Goal: Use online tool/utility: Utilize a website feature to perform a specific function

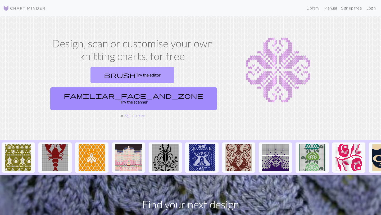
click at [92, 78] on link "brush Try the editor" at bounding box center [133, 75] width 84 height 16
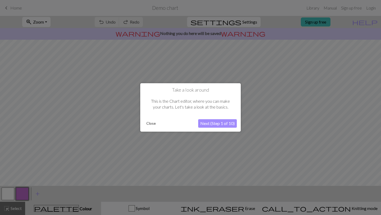
click at [152, 126] on button "Close" at bounding box center [151, 124] width 14 height 8
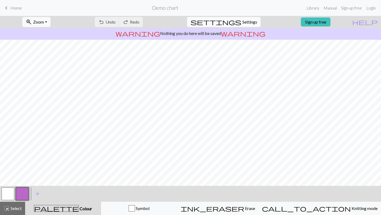
click at [243, 20] on span "Settings" at bounding box center [250, 22] width 15 height 6
select select "aran"
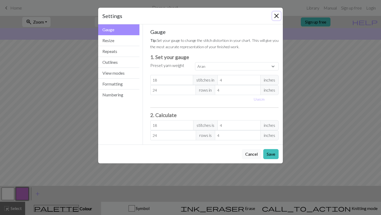
click at [276, 17] on button "Close" at bounding box center [277, 16] width 8 height 8
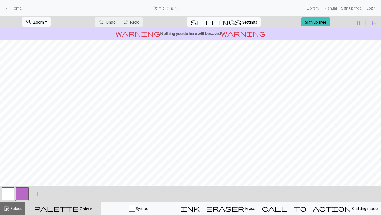
click at [244, 26] on button "settings Settings" at bounding box center [224, 22] width 74 height 10
select select "aran"
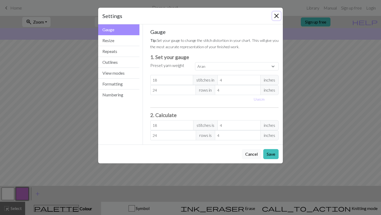
click at [278, 14] on button "Close" at bounding box center [277, 16] width 8 height 8
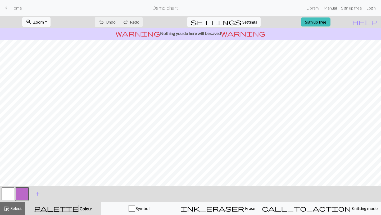
click at [330, 10] on link "Manual" at bounding box center [330, 8] width 17 height 11
click at [15, 8] on span "Home" at bounding box center [16, 7] width 12 height 5
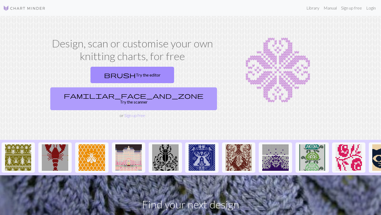
click at [159, 92] on span "familiar_face_and_zone" at bounding box center [134, 95] width 140 height 7
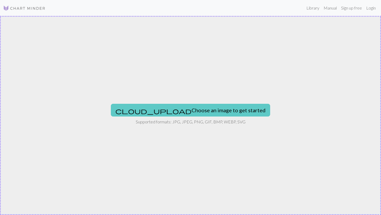
click at [170, 109] on button "cloud_upload Choose an image to get started" at bounding box center [190, 110] width 159 height 13
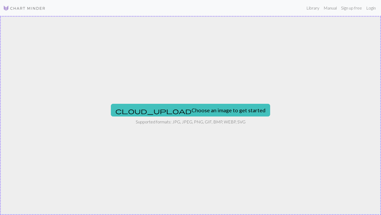
type input "C:\fakepath\4552946.png"
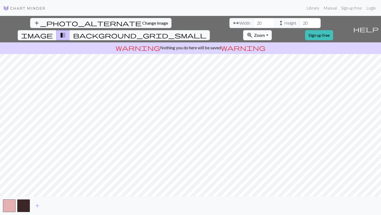
click at [291, 18] on div "add_photo_alternate Change image arrow_range Width 20 height Height 20 image tr…" at bounding box center [190, 115] width 381 height 199
click at [105, 207] on div "add_photo_alternate Change image arrow_range Width 20 height Height 20 image tr…" at bounding box center [190, 115] width 381 height 199
click at [254, 21] on input "21" at bounding box center [264, 23] width 21 height 10
click at [254, 21] on input "22" at bounding box center [264, 23] width 21 height 10
click at [254, 21] on input "23" at bounding box center [264, 23] width 21 height 10
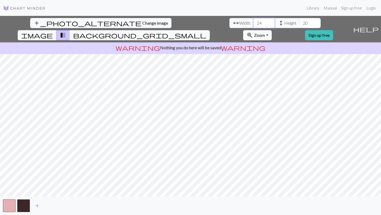
type input "24"
click at [254, 21] on input "24" at bounding box center [264, 23] width 21 height 10
click at [300, 21] on input "21" at bounding box center [310, 23] width 21 height 10
click at [300, 21] on input "22" at bounding box center [310, 23] width 21 height 10
click at [300, 21] on input "23" at bounding box center [310, 23] width 21 height 10
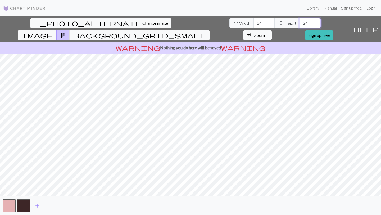
click at [300, 21] on input "24" at bounding box center [310, 23] width 21 height 10
click at [300, 21] on input "25" at bounding box center [310, 23] width 21 height 10
click at [300, 21] on input "26" at bounding box center [310, 23] width 21 height 10
click at [300, 21] on input "27" at bounding box center [310, 23] width 21 height 10
type input "28"
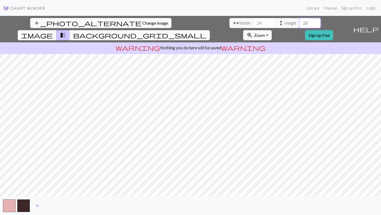
click at [300, 21] on input "28" at bounding box center [310, 23] width 21 height 10
click at [254, 21] on input "25" at bounding box center [264, 23] width 21 height 10
click at [254, 21] on input "26" at bounding box center [264, 23] width 21 height 10
click at [254, 21] on input "27" at bounding box center [264, 23] width 21 height 10
type input "28"
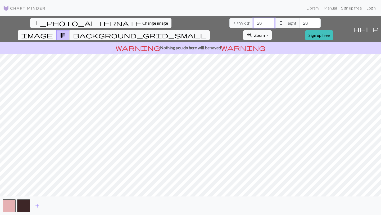
click at [254, 21] on input "28" at bounding box center [264, 23] width 21 height 10
click at [300, 21] on input "29" at bounding box center [310, 23] width 21 height 10
click at [300, 21] on input "30" at bounding box center [310, 23] width 21 height 10
click at [300, 21] on input "31" at bounding box center [310, 23] width 21 height 10
click at [300, 21] on input "32" at bounding box center [310, 23] width 21 height 10
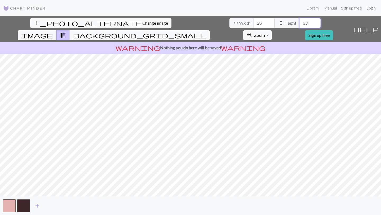
type input "33"
click at [300, 21] on input "33" at bounding box center [310, 23] width 21 height 10
click at [254, 21] on input "29" at bounding box center [264, 23] width 21 height 10
click at [254, 21] on input "30" at bounding box center [264, 23] width 21 height 10
click at [254, 21] on input "31" at bounding box center [264, 23] width 21 height 10
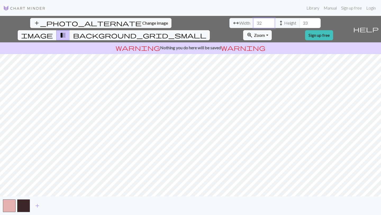
click at [254, 21] on input "32" at bounding box center [264, 23] width 21 height 10
click at [254, 21] on input "33" at bounding box center [264, 23] width 21 height 10
click at [254, 21] on input "34" at bounding box center [264, 23] width 21 height 10
click at [254, 24] on input "33" at bounding box center [264, 23] width 21 height 10
click at [254, 22] on input "34" at bounding box center [264, 23] width 21 height 10
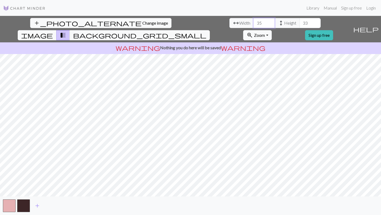
click at [254, 22] on input "35" at bounding box center [264, 23] width 21 height 10
click at [254, 22] on input "36" at bounding box center [264, 23] width 21 height 10
click at [254, 22] on input "37" at bounding box center [264, 23] width 21 height 10
click at [254, 22] on input "38" at bounding box center [264, 23] width 21 height 10
click at [254, 22] on input "39" at bounding box center [264, 23] width 21 height 10
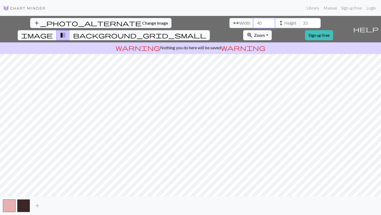
type input "40"
click at [254, 22] on input "40" at bounding box center [264, 23] width 21 height 10
click at [300, 22] on input "34" at bounding box center [310, 23] width 21 height 10
click at [300, 22] on input "35" at bounding box center [310, 23] width 21 height 10
click at [300, 22] on input "36" at bounding box center [310, 23] width 21 height 10
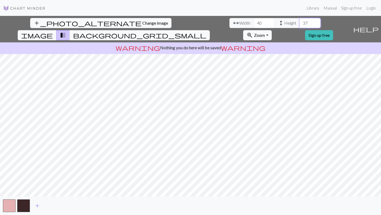
click at [300, 22] on input "37" at bounding box center [310, 23] width 21 height 10
click at [300, 22] on input "38" at bounding box center [310, 23] width 21 height 10
click at [300, 22] on input "39" at bounding box center [310, 23] width 21 height 10
type input "40"
click at [300, 22] on input "40" at bounding box center [310, 23] width 21 height 10
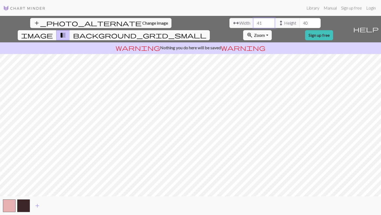
click at [254, 21] on input "41" at bounding box center [264, 23] width 21 height 10
click at [254, 21] on input "42" at bounding box center [264, 23] width 21 height 10
click at [254, 21] on input "43" at bounding box center [264, 23] width 21 height 10
type input "44"
click at [254, 21] on input "44" at bounding box center [264, 23] width 21 height 10
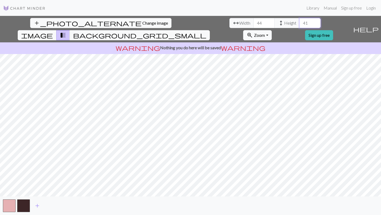
click at [300, 22] on input "41" at bounding box center [310, 23] width 21 height 10
click at [300, 22] on input "42" at bounding box center [310, 23] width 21 height 10
click at [300, 22] on input "43" at bounding box center [310, 23] width 21 height 10
type input "44"
click at [300, 22] on input "44" at bounding box center [310, 23] width 21 height 10
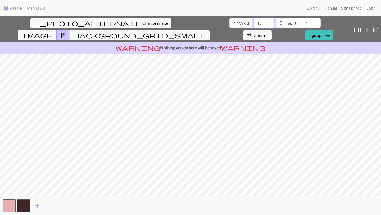
click at [254, 21] on input "45" at bounding box center [264, 23] width 21 height 10
click at [254, 21] on input "46" at bounding box center [264, 23] width 21 height 10
click at [254, 21] on input "47" at bounding box center [264, 23] width 21 height 10
type input "48"
click at [254, 21] on input "48" at bounding box center [264, 23] width 21 height 10
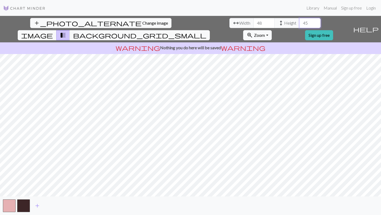
click at [300, 22] on input "45" at bounding box center [310, 23] width 21 height 10
click at [300, 22] on input "46" at bounding box center [310, 23] width 21 height 10
click at [300, 22] on input "47" at bounding box center [310, 23] width 21 height 10
type input "48"
click at [300, 22] on input "48" at bounding box center [310, 23] width 21 height 10
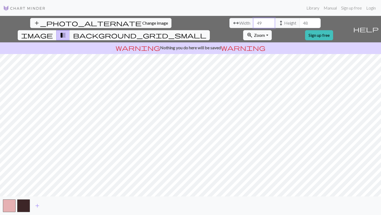
click at [254, 22] on input "49" at bounding box center [264, 23] width 21 height 10
click at [254, 22] on input "50" at bounding box center [264, 23] width 21 height 10
click at [254, 22] on input "51" at bounding box center [264, 23] width 21 height 10
type input "50"
click at [254, 24] on input "50" at bounding box center [264, 23] width 21 height 10
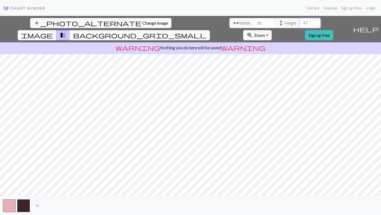
click at [300, 23] on input "47" at bounding box center [310, 23] width 21 height 10
click at [300, 22] on input "48" at bounding box center [310, 23] width 21 height 10
click at [300, 22] on input "49" at bounding box center [310, 23] width 21 height 10
type input "50"
click at [300, 22] on input "50" at bounding box center [310, 23] width 21 height 10
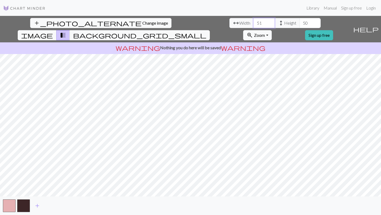
click at [254, 22] on input "51" at bounding box center [264, 23] width 21 height 10
click at [254, 22] on input "52" at bounding box center [264, 23] width 21 height 10
click at [254, 22] on input "53" at bounding box center [264, 23] width 21 height 10
click at [254, 22] on input "54" at bounding box center [264, 23] width 21 height 10
type input "55"
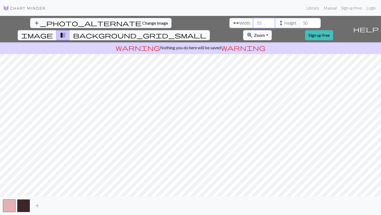
click at [254, 22] on input "55" at bounding box center [264, 23] width 21 height 10
click at [300, 23] on input "51" at bounding box center [310, 23] width 21 height 10
click at [300, 23] on input "52" at bounding box center [310, 23] width 21 height 10
click at [300, 23] on input "53" at bounding box center [310, 23] width 21 height 10
click at [300, 23] on input "54" at bounding box center [310, 23] width 21 height 10
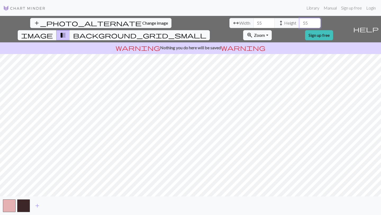
type input "55"
click at [300, 23] on input "55" at bounding box center [310, 23] width 21 height 10
click at [254, 25] on input "54" at bounding box center [264, 23] width 21 height 10
click at [254, 25] on input "53" at bounding box center [264, 23] width 21 height 10
click at [254, 25] on input "52" at bounding box center [264, 23] width 21 height 10
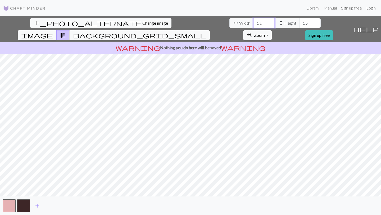
click at [254, 25] on input "51" at bounding box center [264, 23] width 21 height 10
click at [254, 25] on input "50" at bounding box center [264, 23] width 21 height 10
click at [254, 25] on input "49" at bounding box center [264, 23] width 21 height 10
click at [254, 25] on input "48" at bounding box center [264, 23] width 21 height 10
click at [254, 25] on input "47" at bounding box center [264, 23] width 21 height 10
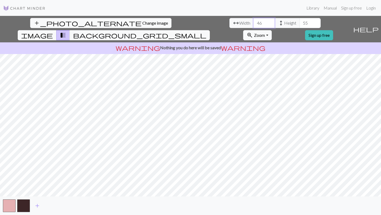
click at [254, 25] on input "46" at bounding box center [264, 23] width 21 height 10
type input "45"
click at [254, 25] on input "45" at bounding box center [264, 23] width 21 height 10
click at [300, 26] on input "54" at bounding box center [310, 23] width 21 height 10
click at [300, 26] on input "53" at bounding box center [310, 23] width 21 height 10
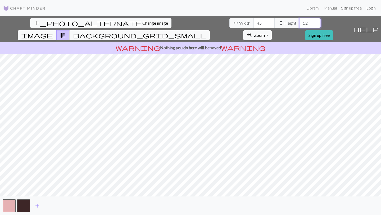
click at [300, 26] on input "52" at bounding box center [310, 23] width 21 height 10
click at [300, 26] on input "51" at bounding box center [310, 23] width 21 height 10
click at [300, 26] on input "50" at bounding box center [310, 23] width 21 height 10
click at [300, 26] on input "49" at bounding box center [310, 23] width 21 height 10
click at [300, 26] on input "48" at bounding box center [310, 23] width 21 height 10
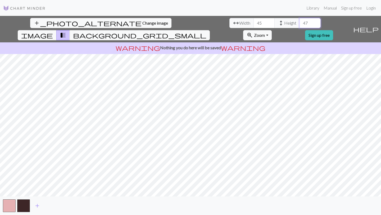
click at [300, 26] on input "47" at bounding box center [310, 23] width 21 height 10
click at [300, 26] on input "46" at bounding box center [310, 23] width 21 height 10
type input "45"
click at [300, 26] on input "45" at bounding box center [310, 23] width 21 height 10
click at [254, 25] on input "44" at bounding box center [264, 23] width 21 height 10
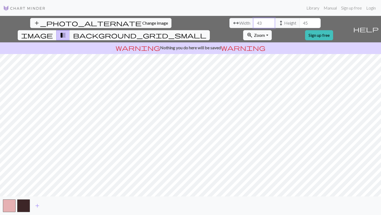
click at [254, 25] on input "43" at bounding box center [264, 23] width 21 height 10
click at [254, 25] on input "42" at bounding box center [264, 23] width 21 height 10
click at [254, 25] on input "41" at bounding box center [264, 23] width 21 height 10
type input "40"
click at [254, 25] on input "40" at bounding box center [264, 23] width 21 height 10
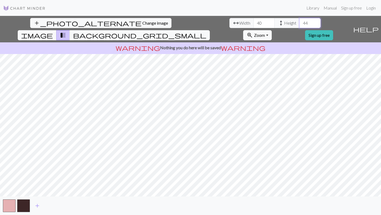
click at [300, 25] on input "44" at bounding box center [310, 23] width 21 height 10
click at [300, 25] on input "43" at bounding box center [310, 23] width 21 height 10
click at [300, 25] on input "42" at bounding box center [310, 23] width 21 height 10
click at [300, 25] on input "41" at bounding box center [310, 23] width 21 height 10
type input "40"
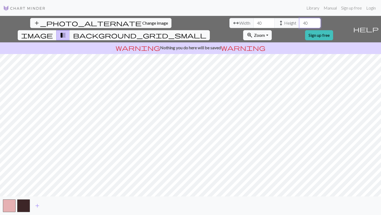
click at [300, 25] on input "40" at bounding box center [310, 23] width 21 height 10
click at [254, 25] on input "39" at bounding box center [264, 23] width 21 height 10
click at [254, 25] on input "38" at bounding box center [264, 23] width 21 height 10
click at [254, 25] on input "37" at bounding box center [264, 23] width 21 height 10
click at [254, 25] on input "36" at bounding box center [264, 23] width 21 height 10
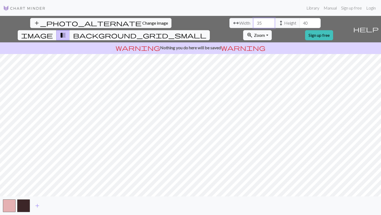
type input "35"
click at [254, 25] on input "35" at bounding box center [264, 23] width 21 height 10
click at [300, 25] on input "39" at bounding box center [310, 23] width 21 height 10
click at [300, 25] on input "38" at bounding box center [310, 23] width 21 height 10
click at [300, 25] on input "37" at bounding box center [310, 23] width 21 height 10
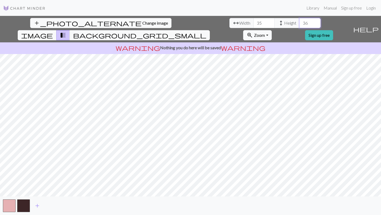
click at [300, 25] on input "36" at bounding box center [310, 23] width 21 height 10
type input "35"
click at [300, 25] on input "35" at bounding box center [310, 23] width 21 height 10
click at [254, 25] on input "34" at bounding box center [264, 23] width 21 height 10
click at [254, 25] on input "33" at bounding box center [264, 23] width 21 height 10
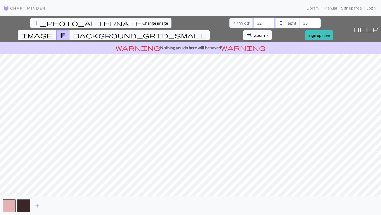
click at [254, 25] on input "32" at bounding box center [264, 23] width 21 height 10
click at [254, 25] on input "31" at bounding box center [264, 23] width 21 height 10
type input "30"
click at [254, 25] on input "30" at bounding box center [264, 23] width 21 height 10
click at [300, 25] on input "34" at bounding box center [310, 23] width 21 height 10
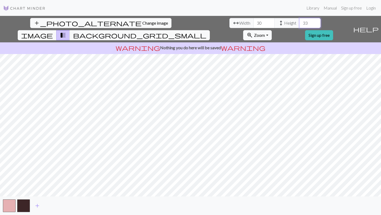
click at [300, 25] on input "33" at bounding box center [310, 23] width 21 height 10
click at [300, 25] on input "32" at bounding box center [310, 23] width 21 height 10
click at [300, 25] on input "31" at bounding box center [310, 23] width 21 height 10
type input "30"
click at [300, 25] on input "30" at bounding box center [310, 23] width 21 height 10
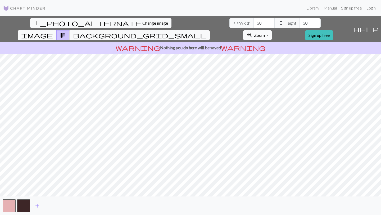
click at [265, 33] on span "Zoom" at bounding box center [259, 35] width 11 height 5
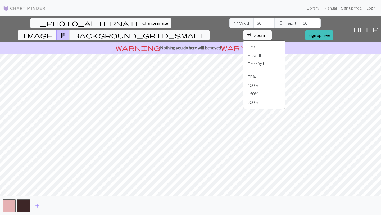
click at [265, 33] on span "Zoom" at bounding box center [259, 35] width 11 height 5
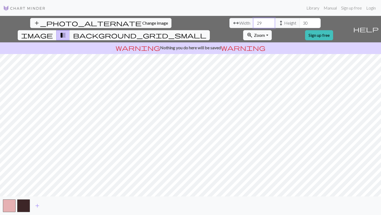
click at [254, 24] on input "29" at bounding box center [264, 23] width 21 height 10
click at [254, 24] on input "28" at bounding box center [264, 23] width 21 height 10
click at [254, 20] on input "29" at bounding box center [264, 23] width 21 height 10
click at [254, 20] on input "30" at bounding box center [264, 23] width 21 height 10
click at [254, 20] on input "31" at bounding box center [264, 23] width 21 height 10
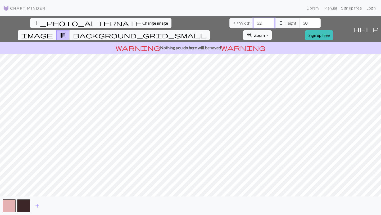
click at [254, 20] on input "32" at bounding box center [264, 23] width 21 height 10
click at [254, 20] on input "33" at bounding box center [264, 23] width 21 height 10
click at [254, 20] on input "34" at bounding box center [264, 23] width 21 height 10
click at [254, 20] on input "35" at bounding box center [264, 23] width 21 height 10
click at [254, 20] on input "36" at bounding box center [264, 23] width 21 height 10
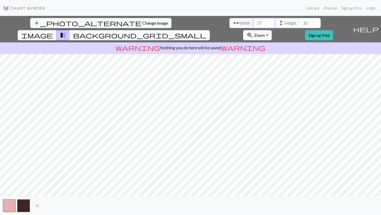
type input "37"
click at [254, 20] on input "37" at bounding box center [264, 23] width 21 height 10
click at [300, 22] on input "31" at bounding box center [310, 23] width 21 height 10
click at [300, 22] on input "32" at bounding box center [310, 23] width 21 height 10
click at [300, 22] on input "33" at bounding box center [310, 23] width 21 height 10
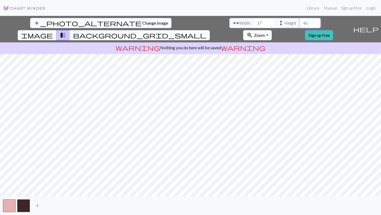
click at [300, 22] on input "46" at bounding box center [310, 23] width 21 height 10
click at [300, 22] on input "47" at bounding box center [310, 23] width 21 height 10
click at [300, 22] on input "48" at bounding box center [310, 23] width 21 height 10
click at [300, 22] on input "49" at bounding box center [310, 23] width 21 height 10
type input "50"
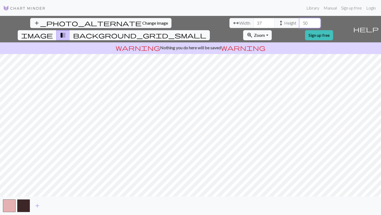
click at [300, 22] on input "50" at bounding box center [310, 23] width 21 height 10
click at [254, 20] on input "44" at bounding box center [264, 23] width 21 height 10
click at [254, 22] on input "45" at bounding box center [264, 23] width 21 height 10
click at [254, 22] on input "46" at bounding box center [264, 23] width 21 height 10
click at [254, 22] on input "47" at bounding box center [264, 23] width 21 height 10
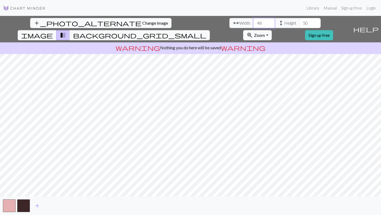
click at [254, 22] on input "48" at bounding box center [264, 23] width 21 height 10
click at [254, 22] on input "49" at bounding box center [264, 23] width 21 height 10
click at [254, 22] on input "50" at bounding box center [264, 23] width 21 height 10
click at [254, 24] on input "49" at bounding box center [264, 23] width 21 height 10
click at [254, 24] on input "48" at bounding box center [264, 23] width 21 height 10
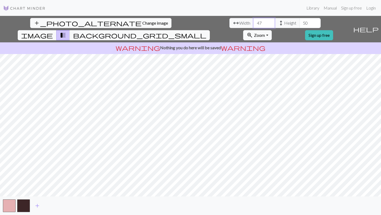
click at [254, 24] on input "47" at bounding box center [264, 23] width 21 height 10
click at [254, 24] on input "46" at bounding box center [264, 23] width 21 height 10
click at [254, 24] on input "45" at bounding box center [264, 23] width 21 height 10
click at [254, 24] on input "44" at bounding box center [264, 23] width 21 height 10
click at [254, 24] on input "43" at bounding box center [264, 23] width 21 height 10
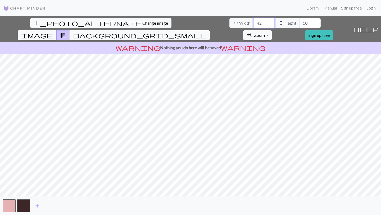
click at [254, 24] on input "42" at bounding box center [264, 23] width 21 height 10
type input "41"
click at [254, 24] on input "41" at bounding box center [264, 23] width 21 height 10
click at [300, 25] on input "49" at bounding box center [310, 23] width 21 height 10
click at [300, 25] on input "48" at bounding box center [310, 23] width 21 height 10
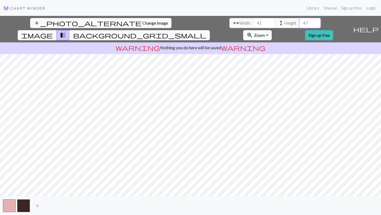
click at [300, 25] on input "47" at bounding box center [310, 23] width 21 height 10
click at [300, 25] on input "46" at bounding box center [310, 23] width 21 height 10
click at [300, 25] on input "45" at bounding box center [310, 23] width 21 height 10
click at [300, 25] on input "44" at bounding box center [310, 23] width 21 height 10
click at [300, 25] on input "43" at bounding box center [310, 23] width 21 height 10
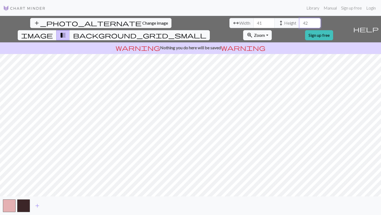
click at [300, 25] on input "42" at bounding box center [310, 23] width 21 height 10
click at [300, 25] on input "41" at bounding box center [310, 23] width 21 height 10
type input "40"
click at [300, 25] on input "40" at bounding box center [310, 23] width 21 height 10
click at [254, 26] on input "40" at bounding box center [264, 23] width 21 height 10
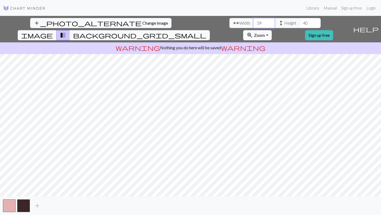
click at [254, 26] on input "39" at bounding box center [264, 23] width 21 height 10
click at [254, 26] on input "38" at bounding box center [264, 23] width 21 height 10
click at [254, 26] on input "37" at bounding box center [264, 23] width 21 height 10
click at [254, 26] on input "36" at bounding box center [264, 23] width 21 height 10
type input "35"
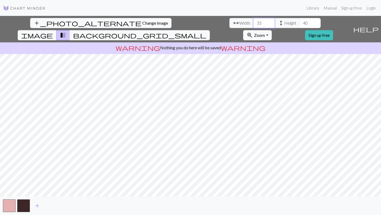
click at [254, 26] on input "35" at bounding box center [264, 23] width 21 height 10
click at [300, 24] on input "39" at bounding box center [310, 23] width 21 height 10
click at [300, 24] on input "38" at bounding box center [310, 23] width 21 height 10
click at [300, 24] on input "37" at bounding box center [310, 23] width 21 height 10
click at [300, 24] on input "36" at bounding box center [310, 23] width 21 height 10
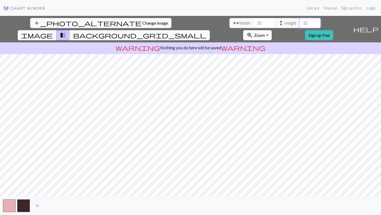
type input "35"
click at [300, 24] on input "35" at bounding box center [310, 23] width 21 height 10
type input "36"
click at [254, 22] on input "36" at bounding box center [264, 23] width 21 height 10
click at [300, 22] on input "36" at bounding box center [310, 23] width 21 height 10
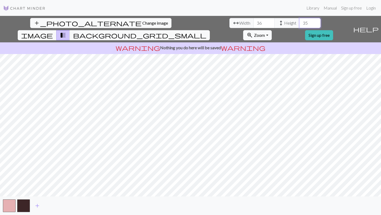
click at [300, 24] on input "35" at bounding box center [310, 23] width 21 height 10
click at [300, 22] on input "36" at bounding box center [310, 23] width 21 height 10
click at [300, 22] on input "37" at bounding box center [310, 23] width 21 height 10
click at [300, 22] on input "38" at bounding box center [310, 23] width 21 height 10
click at [300, 22] on input "39" at bounding box center [310, 23] width 21 height 10
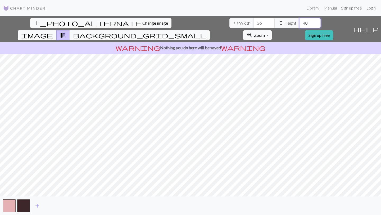
click at [300, 22] on input "40" at bounding box center [310, 23] width 21 height 10
type input "41"
click at [300, 22] on input "41" at bounding box center [310, 23] width 21 height 10
click at [254, 21] on input "37" at bounding box center [264, 23] width 21 height 10
click at [254, 21] on input "38" at bounding box center [264, 23] width 21 height 10
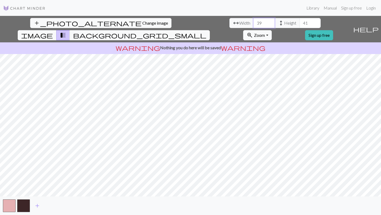
click at [254, 21] on input "39" at bounding box center [264, 23] width 21 height 10
click at [254, 24] on input "38" at bounding box center [264, 23] width 21 height 10
click at [254, 22] on input "39" at bounding box center [264, 23] width 21 height 10
click at [254, 22] on input "40" at bounding box center [264, 23] width 21 height 10
click at [254, 22] on input "41" at bounding box center [264, 23] width 21 height 10
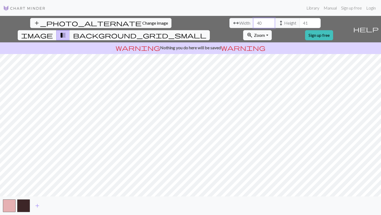
click at [254, 24] on input "40" at bounding box center [264, 23] width 21 height 10
type input "39"
click at [254, 24] on input "39" at bounding box center [264, 23] width 21 height 10
click at [300, 25] on input "40" at bounding box center [310, 23] width 21 height 10
type input "39"
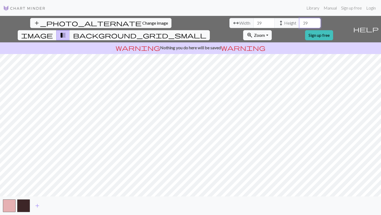
click at [300, 25] on input "39" at bounding box center [310, 23] width 21 height 10
click at [254, 25] on input "38" at bounding box center [264, 23] width 21 height 10
type input "37"
click at [254, 25] on input "37" at bounding box center [264, 23] width 21 height 10
click at [300, 25] on input "38" at bounding box center [310, 23] width 21 height 10
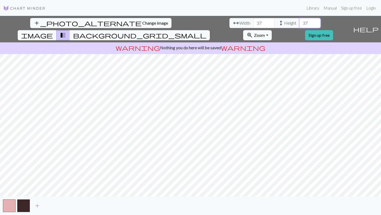
type input "37"
click at [300, 25] on input "37" at bounding box center [310, 23] width 21 height 10
type input "36"
click at [254, 25] on input "36" at bounding box center [264, 23] width 21 height 10
type input "36"
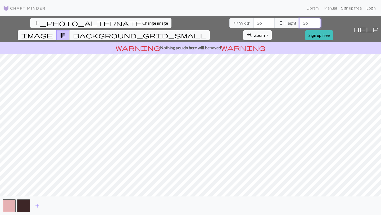
click at [300, 24] on input "36" at bounding box center [310, 23] width 21 height 10
type input "35"
click at [254, 25] on input "35" at bounding box center [264, 23] width 21 height 10
type input "35"
click at [300, 26] on input "35" at bounding box center [310, 23] width 21 height 10
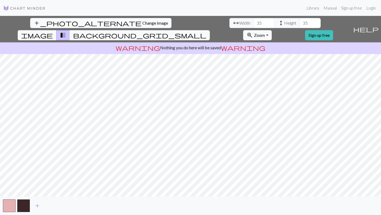
click at [34, 19] on span "add_photo_alternate" at bounding box center [88, 22] width 108 height 7
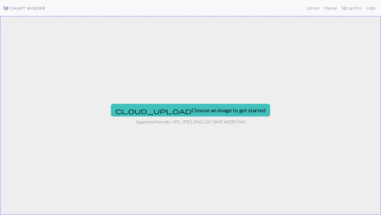
click at [193, 117] on div "cloud_upload Choose an image to get started Supported formats: JPG, JPEG, PNG, …" at bounding box center [190, 115] width 381 height 199
type input "C:\fakepath\[DATE]+16.34.32.webp"
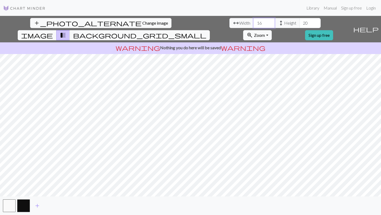
click at [254, 22] on input "16" at bounding box center [264, 23] width 21 height 10
click at [254, 22] on input "17" at bounding box center [264, 23] width 21 height 10
click at [254, 22] on input "18" at bounding box center [264, 23] width 21 height 10
click at [254, 22] on input "19" at bounding box center [264, 23] width 21 height 10
click at [254, 22] on input "20" at bounding box center [264, 23] width 21 height 10
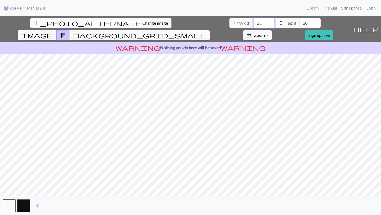
click at [254, 22] on input "21" at bounding box center [264, 23] width 21 height 10
click at [254, 22] on input "22" at bounding box center [264, 23] width 21 height 10
click at [254, 22] on input "23" at bounding box center [264, 23] width 21 height 10
click at [254, 22] on input "24" at bounding box center [264, 23] width 21 height 10
click at [254, 22] on input "25" at bounding box center [264, 23] width 21 height 10
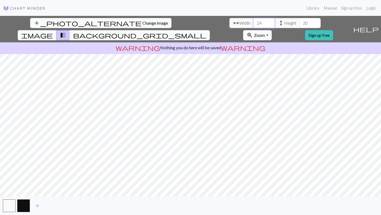
click at [254, 25] on input "24" at bounding box center [264, 23] width 21 height 10
click at [254, 25] on input "23" at bounding box center [264, 23] width 21 height 10
click at [254, 25] on input "22" at bounding box center [264, 23] width 21 height 10
click at [254, 25] on input "21" at bounding box center [264, 23] width 21 height 10
type input "28"
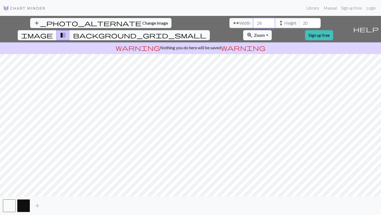
click at [254, 21] on input "28" at bounding box center [264, 23] width 21 height 10
click at [300, 22] on input "27" at bounding box center [310, 23] width 21 height 10
click at [300, 22] on input "28" at bounding box center [310, 23] width 21 height 10
click at [300, 25] on input "27" at bounding box center [310, 23] width 21 height 10
click at [300, 25] on input "26" at bounding box center [310, 23] width 21 height 10
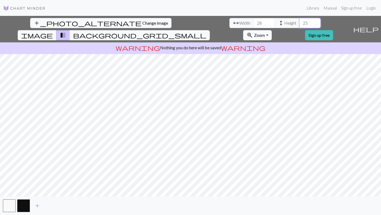
click at [300, 25] on input "25" at bounding box center [310, 23] width 21 height 10
click at [300, 25] on input "24" at bounding box center [310, 23] width 21 height 10
click at [300, 25] on input "23" at bounding box center [310, 23] width 21 height 10
click at [300, 25] on input "22" at bounding box center [310, 23] width 21 height 10
click at [300, 25] on input "21" at bounding box center [310, 23] width 21 height 10
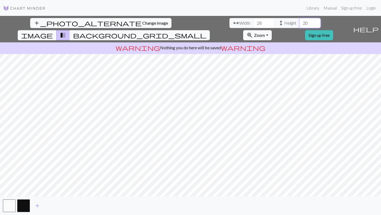
click at [300, 25] on input "20" at bounding box center [310, 23] width 21 height 10
type input "19"
click at [300, 25] on input "19" at bounding box center [310, 23] width 21 height 10
click at [254, 24] on input "27" at bounding box center [264, 23] width 21 height 10
click at [254, 24] on input "26" at bounding box center [264, 23] width 21 height 10
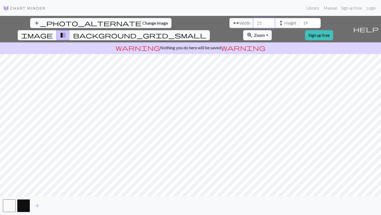
click at [254, 24] on input "25" at bounding box center [264, 23] width 21 height 10
click at [254, 24] on input "24" at bounding box center [264, 23] width 21 height 10
click at [254, 24] on input "23" at bounding box center [264, 23] width 21 height 10
click at [254, 24] on input "22" at bounding box center [264, 23] width 21 height 10
click at [254, 23] on input "21" at bounding box center [264, 23] width 21 height 10
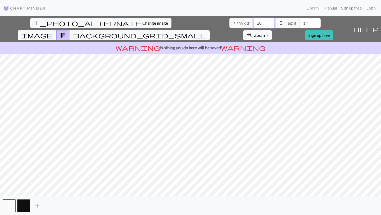
type input "20"
click at [254, 23] on input "20" at bounding box center [264, 23] width 21 height 10
click at [300, 22] on input "20" at bounding box center [310, 23] width 21 height 10
click at [300, 22] on input "21" at bounding box center [310, 23] width 21 height 10
click at [300, 22] on input "22" at bounding box center [310, 23] width 21 height 10
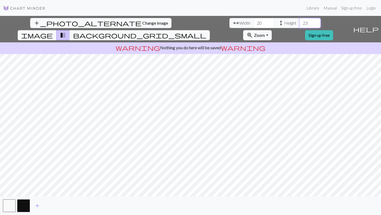
click at [300, 22] on input "23" at bounding box center [310, 23] width 21 height 10
click at [300, 22] on input "24" at bounding box center [310, 23] width 21 height 10
type input "25"
click at [300, 22] on input "25" at bounding box center [310, 23] width 21 height 10
click at [254, 22] on input "21" at bounding box center [264, 23] width 21 height 10
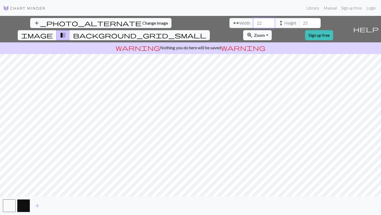
click at [254, 22] on input "22" at bounding box center [264, 23] width 21 height 10
click at [254, 22] on input "23" at bounding box center [264, 23] width 21 height 10
click at [254, 22] on input "24" at bounding box center [264, 23] width 21 height 10
click at [254, 22] on input "25" at bounding box center [264, 23] width 21 height 10
click at [254, 22] on input "26" at bounding box center [264, 23] width 21 height 10
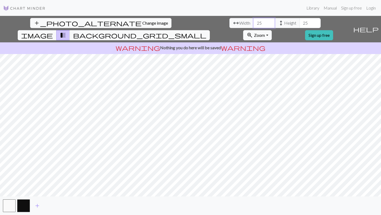
type input "25"
click at [254, 24] on input "25" at bounding box center [264, 23] width 21 height 10
click at [142, 24] on span "Change image" at bounding box center [155, 22] width 26 height 5
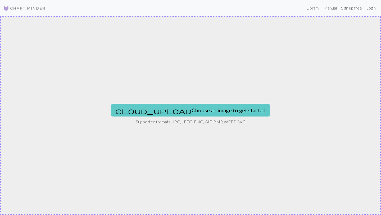
click at [186, 113] on button "cloud_upload Choose an image to get started" at bounding box center [190, 110] width 159 height 13
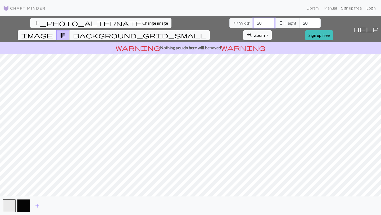
click at [254, 22] on input "20" at bounding box center [264, 23] width 21 height 10
type input "21"
click at [254, 22] on input "21" at bounding box center [264, 23] width 21 height 10
type input "21"
click at [300, 21] on input "21" at bounding box center [310, 23] width 21 height 10
